Goal: Check status: Check status

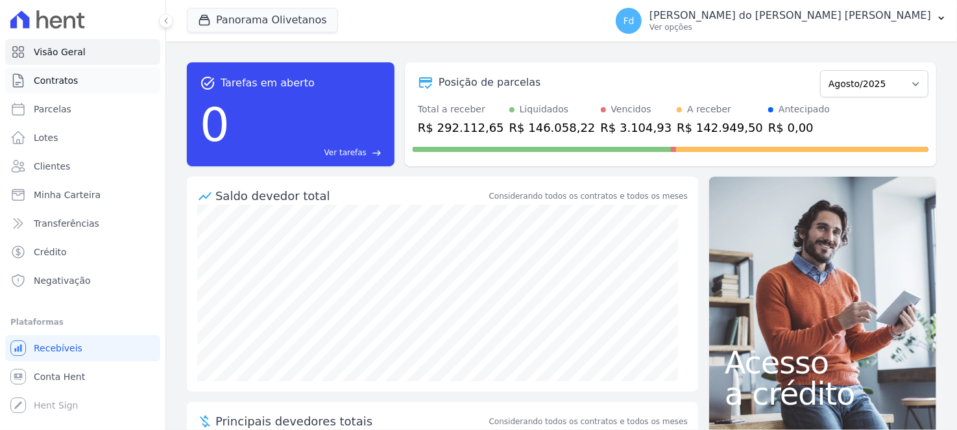
click at [93, 81] on link "Contratos" at bounding box center [82, 80] width 155 height 26
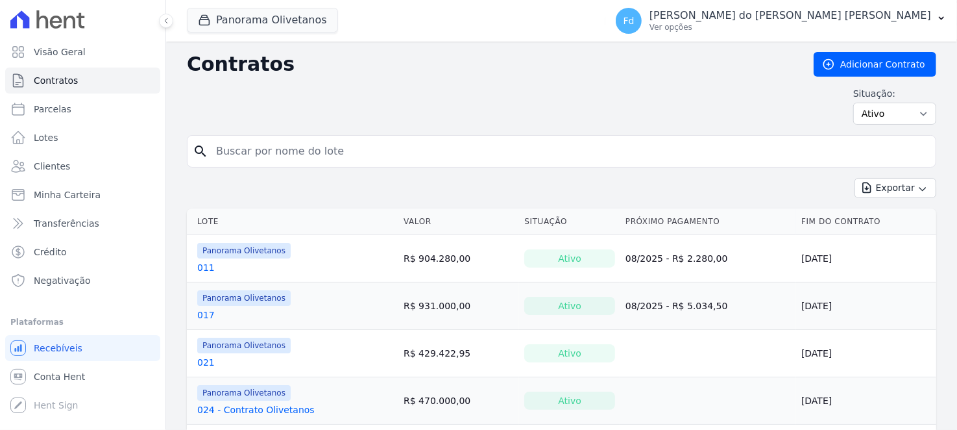
click at [871, 1] on div "Fd [PERSON_NAME] do [PERSON_NAME] [PERSON_NAME] Ver opções Perfil do empreendim…" at bounding box center [781, 21] width 352 height 42
click at [871, 12] on p "[PERSON_NAME] do [PERSON_NAME] [PERSON_NAME]" at bounding box center [790, 15] width 282 height 13
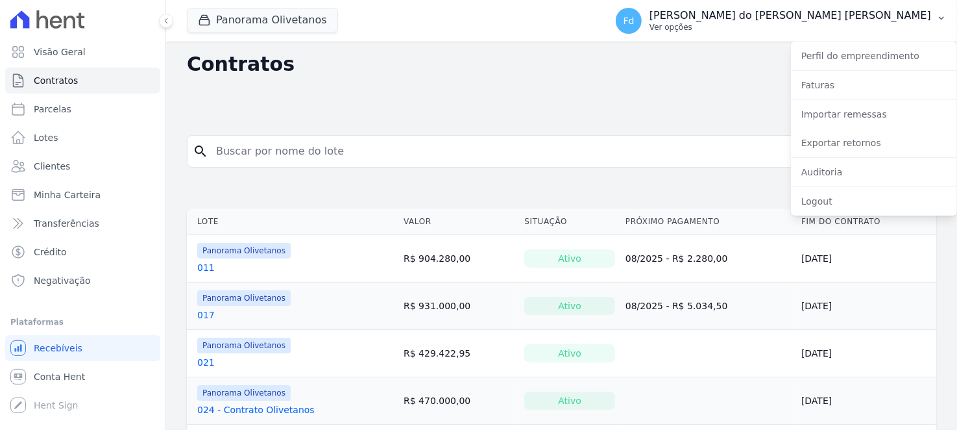
click at [797, 30] on p "Ver opções" at bounding box center [790, 27] width 282 height 10
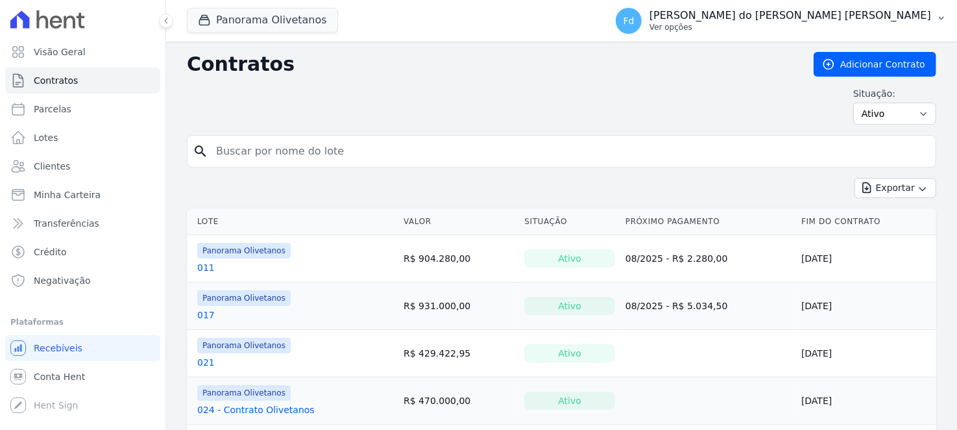
click at [797, 25] on p "Ver opções" at bounding box center [790, 27] width 282 height 10
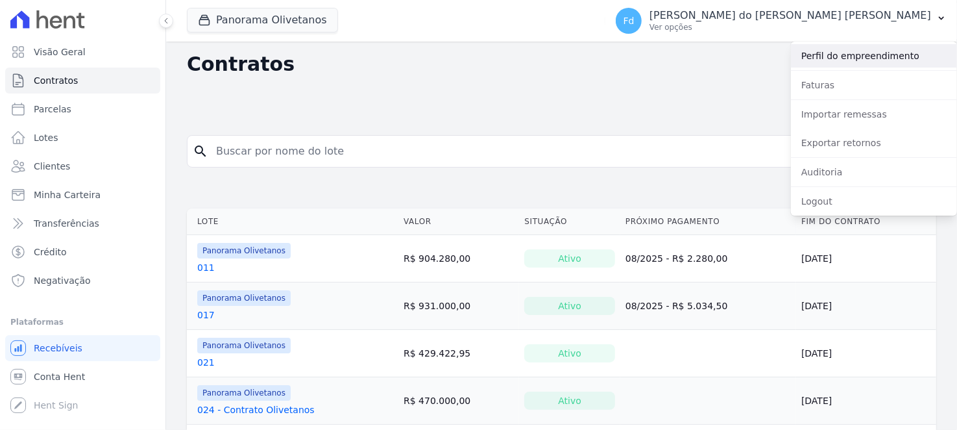
click at [827, 50] on link "Perfil do empreendimento" at bounding box center [874, 55] width 166 height 23
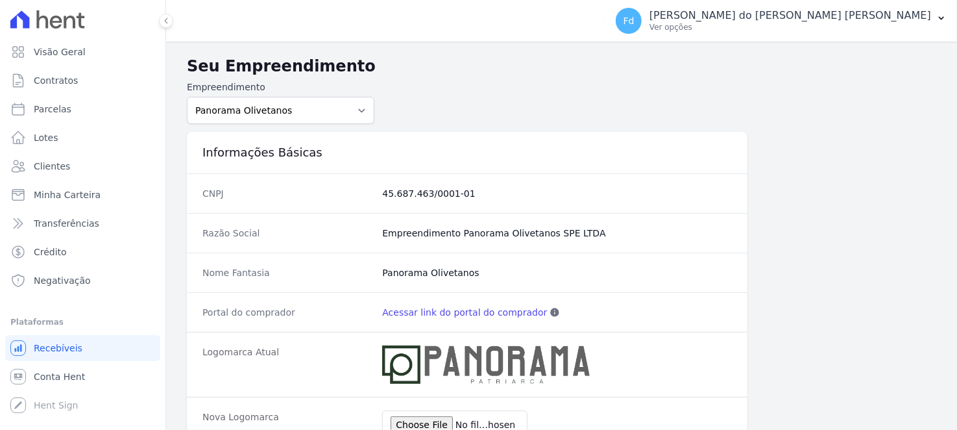
drag, startPoint x: 167, startPoint y: 23, endPoint x: 245, endPoint y: 23, distance: 78.5
click at [167, 23] on icon at bounding box center [166, 21] width 8 height 8
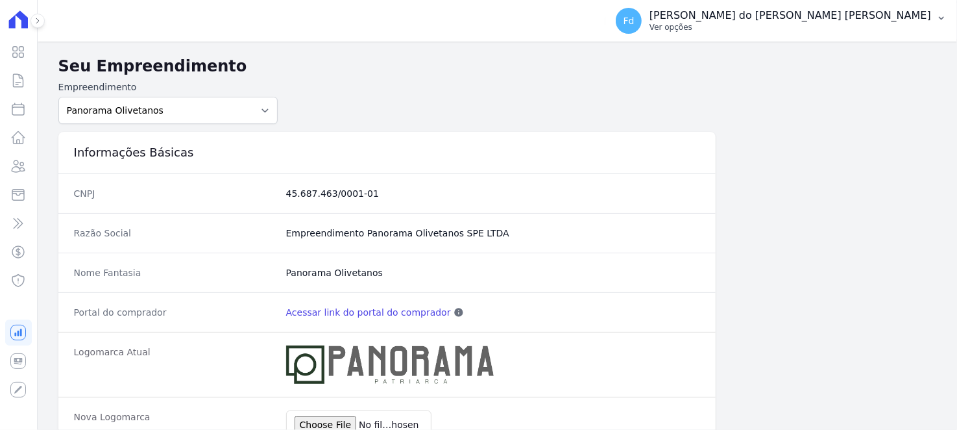
click at [845, 25] on p "Ver opções" at bounding box center [790, 27] width 282 height 10
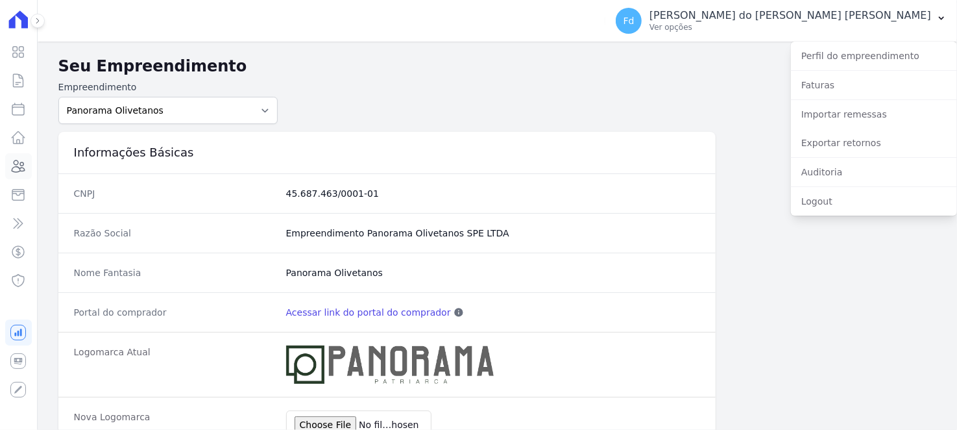
click at [23, 155] on link "Clientes" at bounding box center [18, 166] width 27 height 26
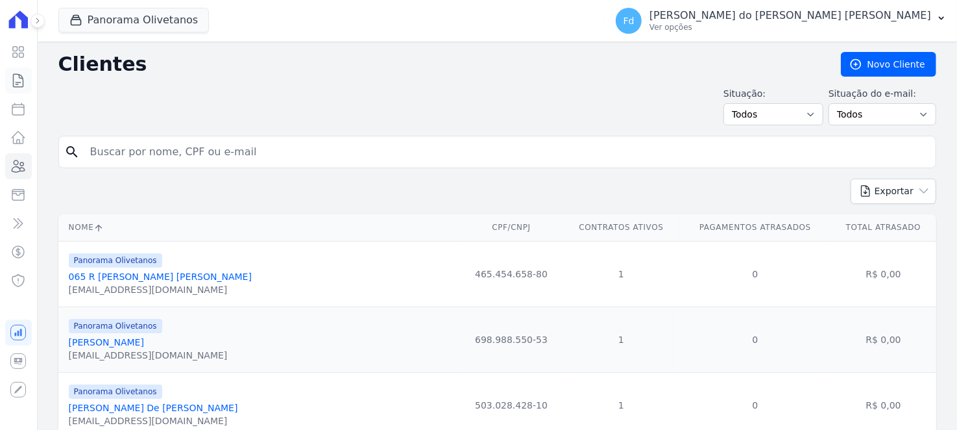
click at [19, 82] on icon at bounding box center [19, 80] width 10 height 13
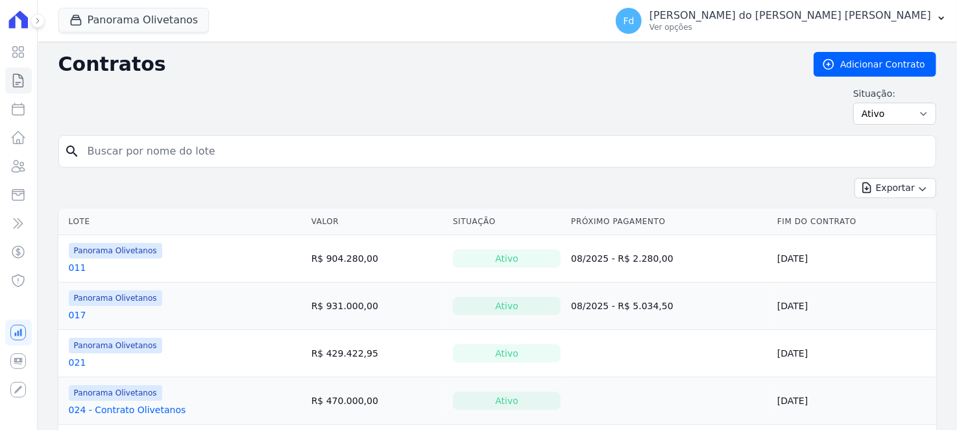
click at [115, 164] on div "search" at bounding box center [497, 151] width 878 height 32
click at [122, 154] on input "search" at bounding box center [505, 151] width 851 height 26
click at [217, 168] on form "search" at bounding box center [497, 156] width 878 height 43
drag, startPoint x: 216, startPoint y: 151, endPoint x: 224, endPoint y: 152, distance: 8.5
click at [219, 153] on input "search" at bounding box center [505, 151] width 851 height 26
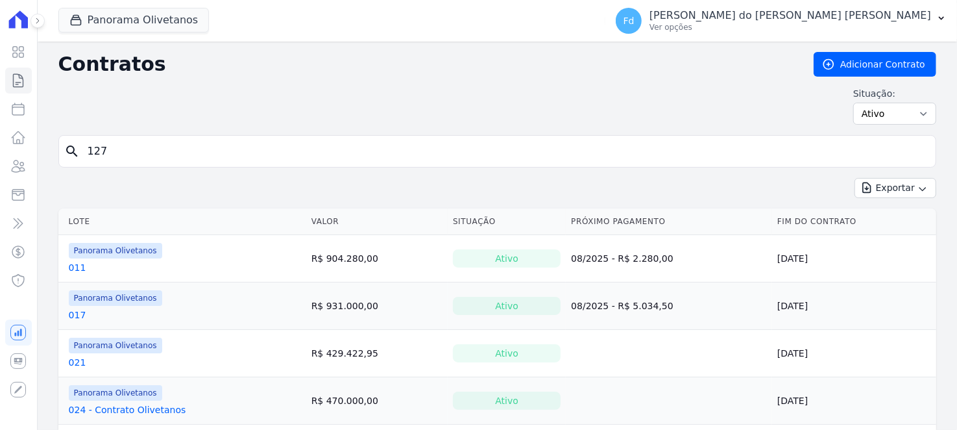
type input "127"
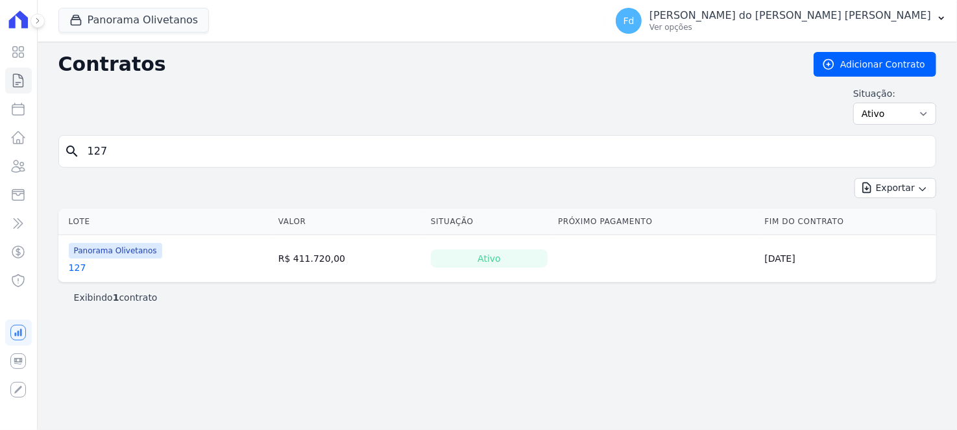
click at [74, 261] on link "127" at bounding box center [78, 267] width 18 height 13
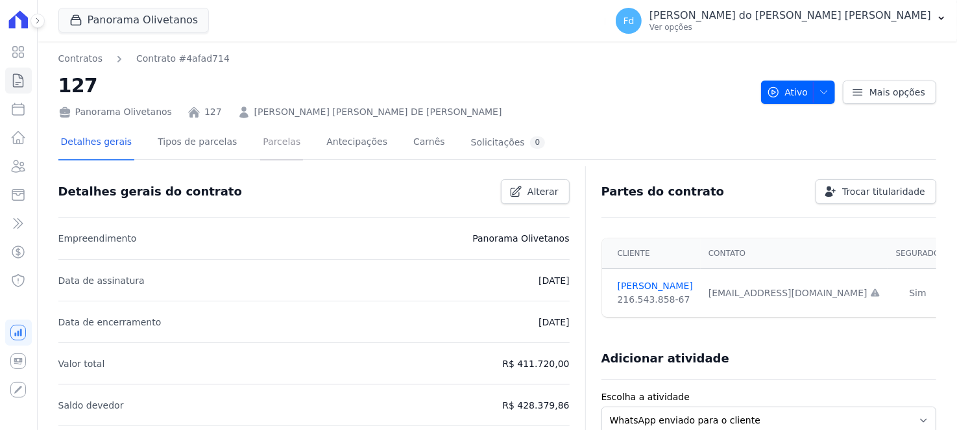
click at [271, 139] on link "Parcelas" at bounding box center [281, 143] width 43 height 34
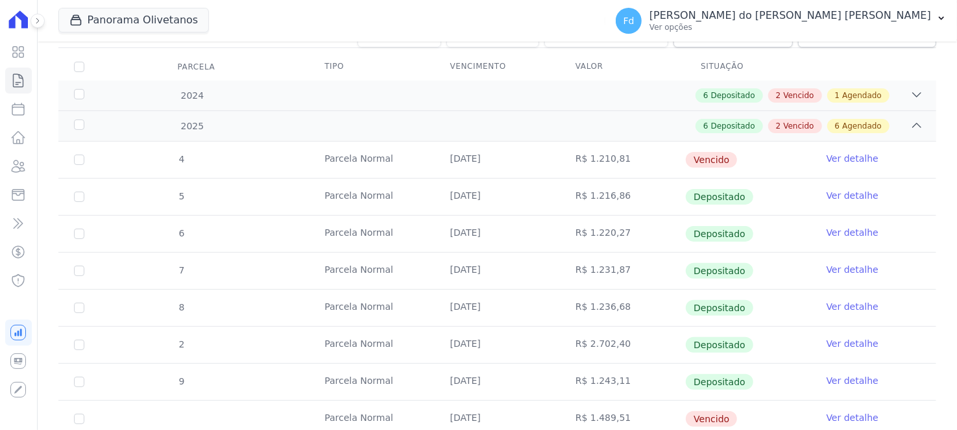
scroll to position [260, 0]
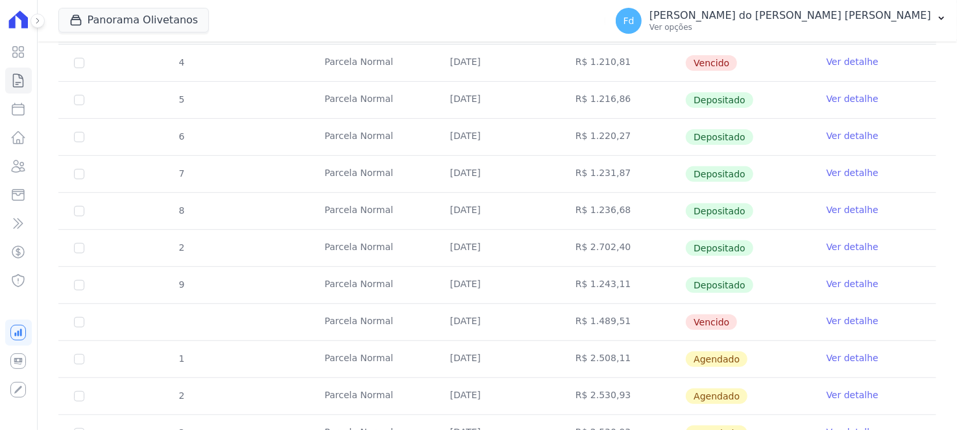
click at [853, 351] on link "Ver detalhe" at bounding box center [853, 357] width 52 height 13
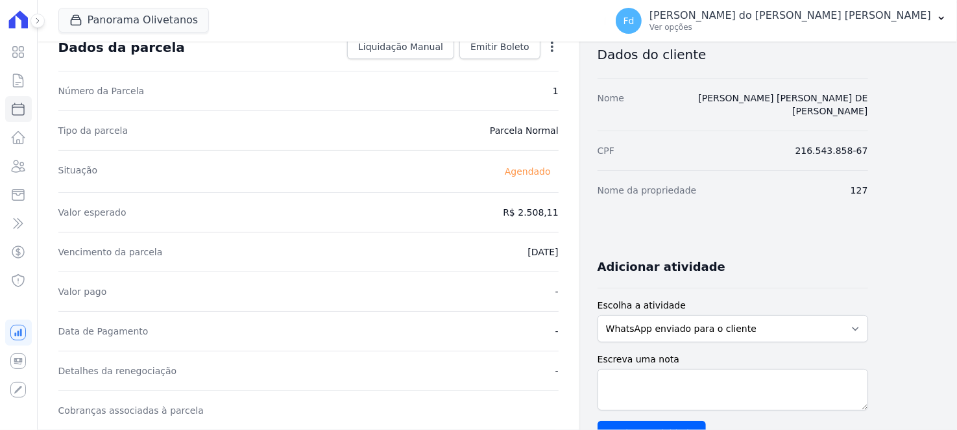
scroll to position [260, 0]
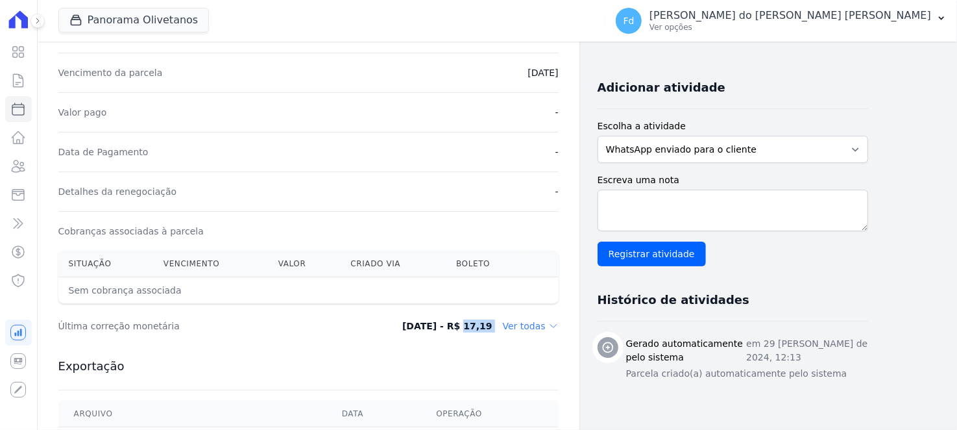
drag, startPoint x: 420, startPoint y: 313, endPoint x: 507, endPoint y: 313, distance: 87.6
click at [507, 313] on div "Última correção monetária [DATE] - R$ 17,19 Ver todas" at bounding box center [308, 325] width 500 height 39
click at [877, 316] on div "Contratos Contrato #4afad714 [GEOGRAPHIC_DATA] Parcela #1 Parcela #1 - Agosto d…" at bounding box center [487, 199] width 899 height 834
